Goal: Transaction & Acquisition: Book appointment/travel/reservation

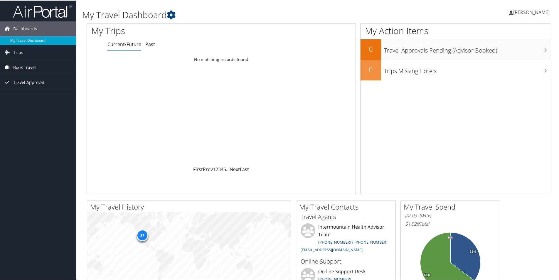
click at [28, 67] on span "Book Travel" at bounding box center [24, 67] width 23 height 15
click at [40, 96] on link "Book/Manage Online Trips" at bounding box center [38, 96] width 76 height 9
